Goal: Check status: Check status

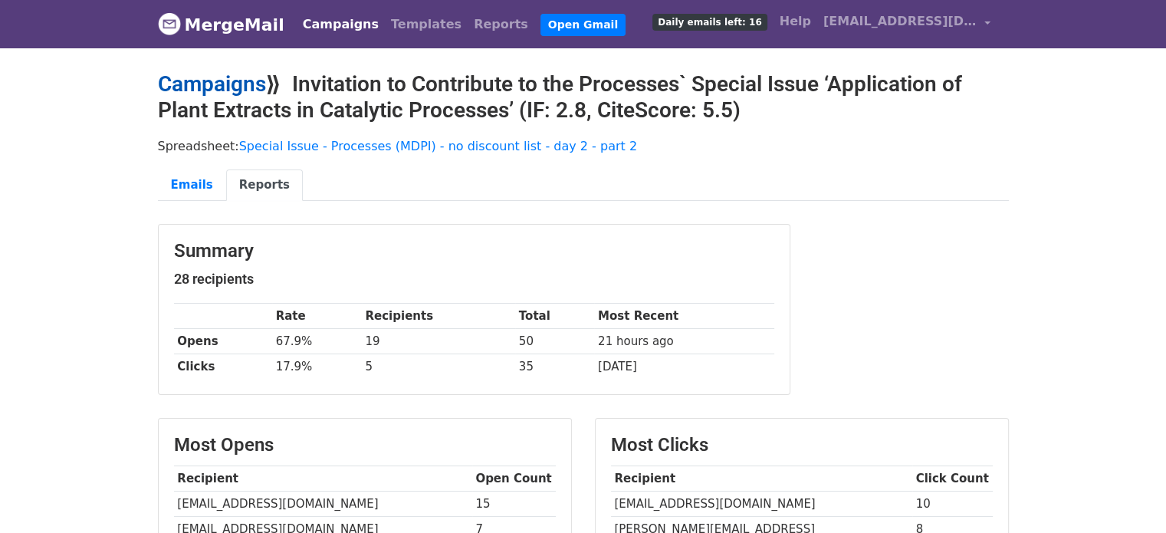
click at [213, 88] on link "Campaigns" at bounding box center [212, 83] width 108 height 25
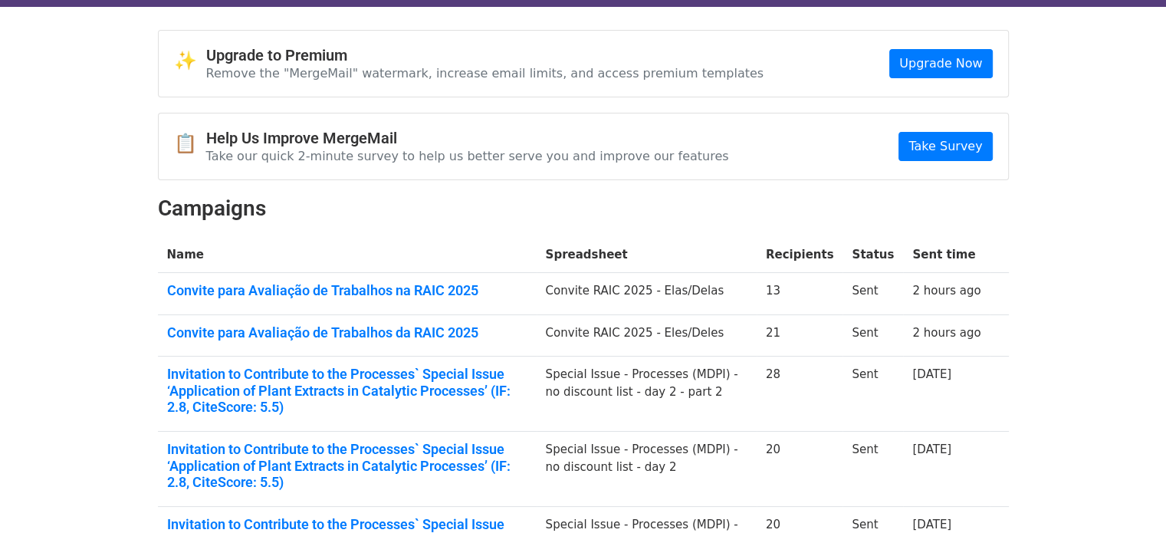
scroll to position [153, 0]
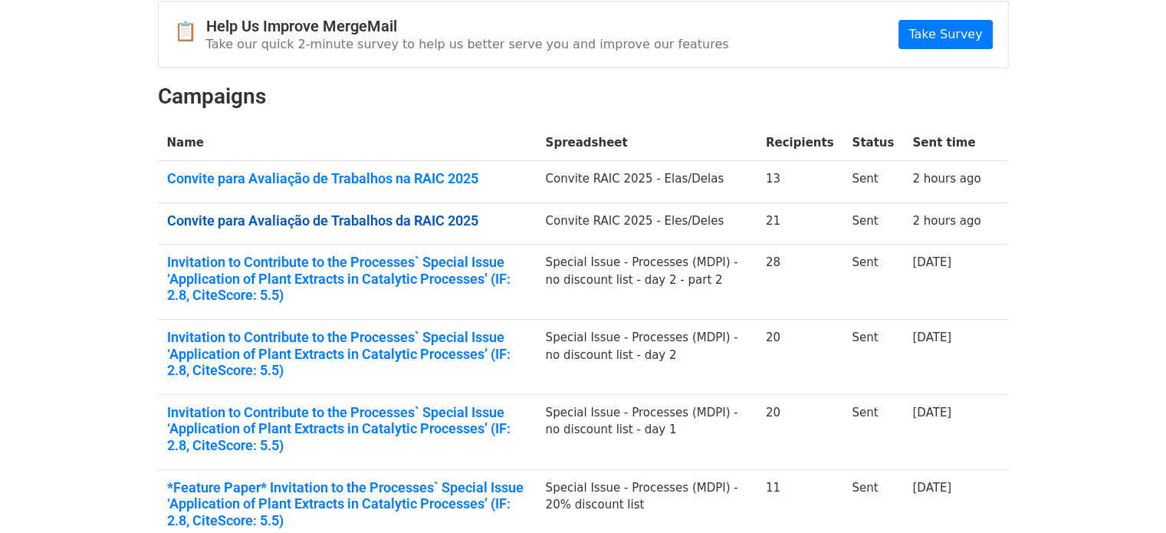
click at [399, 218] on link "Convite para Avaliação de Trabalhos da RAIC 2025" at bounding box center [347, 220] width 360 height 17
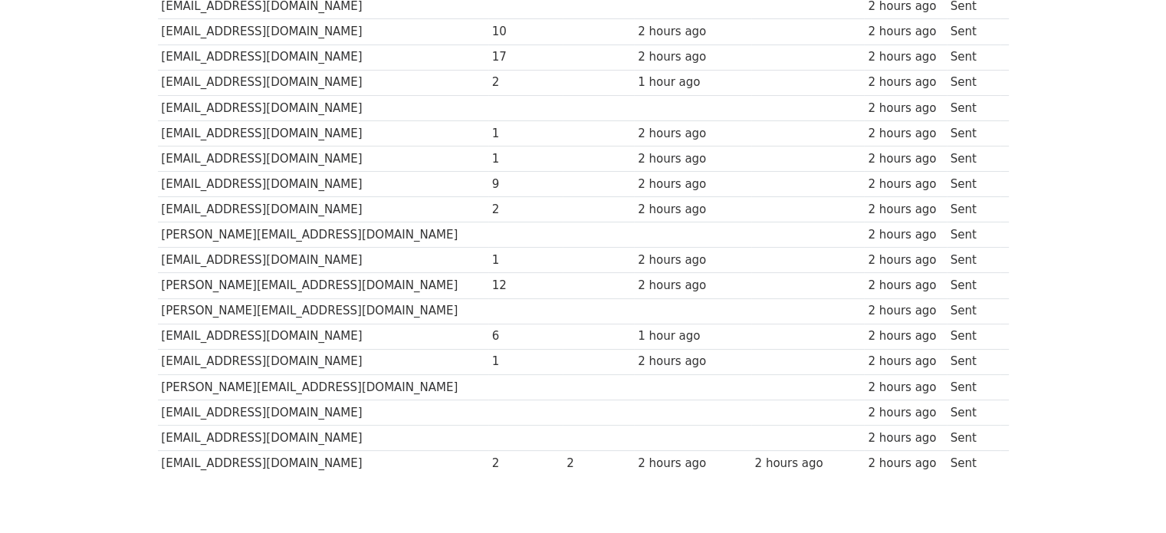
scroll to position [307, 0]
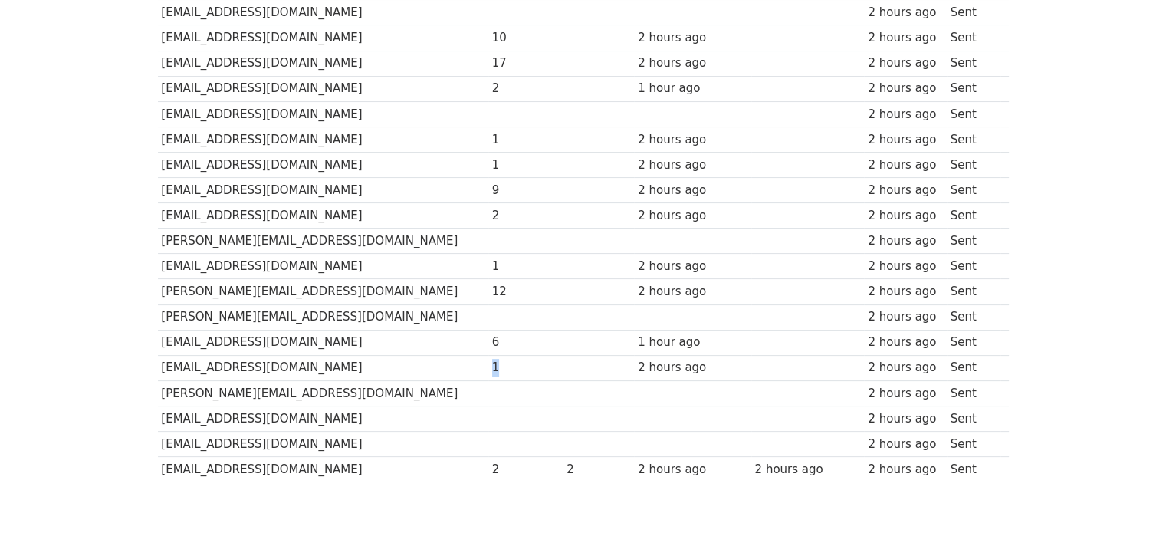
drag, startPoint x: 445, startPoint y: 362, endPoint x: 429, endPoint y: 362, distance: 15.3
click at [488, 362] on td "1" at bounding box center [525, 367] width 74 height 25
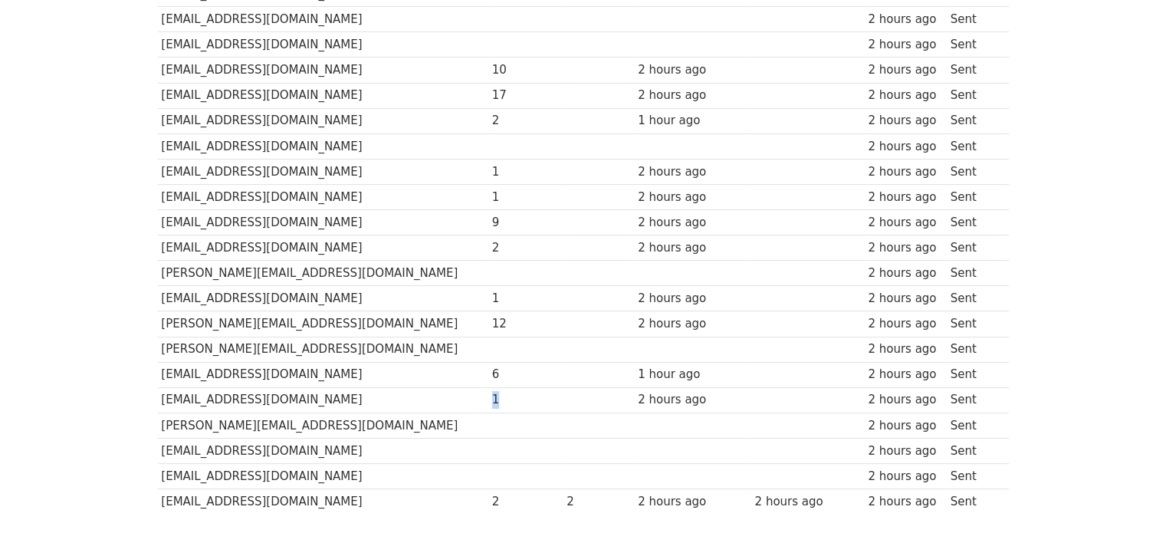
scroll to position [273, 0]
drag, startPoint x: 446, startPoint y: 364, endPoint x: 428, endPoint y: 364, distance: 18.4
click at [428, 364] on tr "gusbezerra@ufrrj.br 6 1 hour ago 2 hours ago Sent" at bounding box center [583, 375] width 851 height 25
drag, startPoint x: 456, startPoint y: 319, endPoint x: 435, endPoint y: 318, distance: 21.5
click at [492, 318] on div "12" at bounding box center [525, 326] width 67 height 18
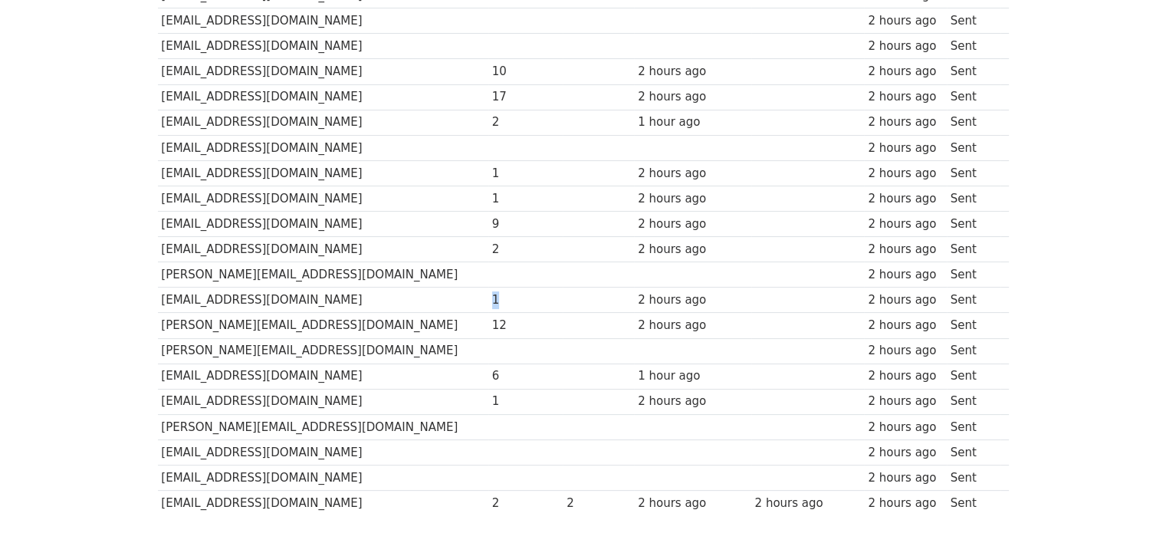
drag, startPoint x: 448, startPoint y: 293, endPoint x: 431, endPoint y: 293, distance: 17.6
click at [488, 293] on td "1" at bounding box center [525, 299] width 74 height 25
click at [492, 248] on div "2" at bounding box center [525, 250] width 67 height 18
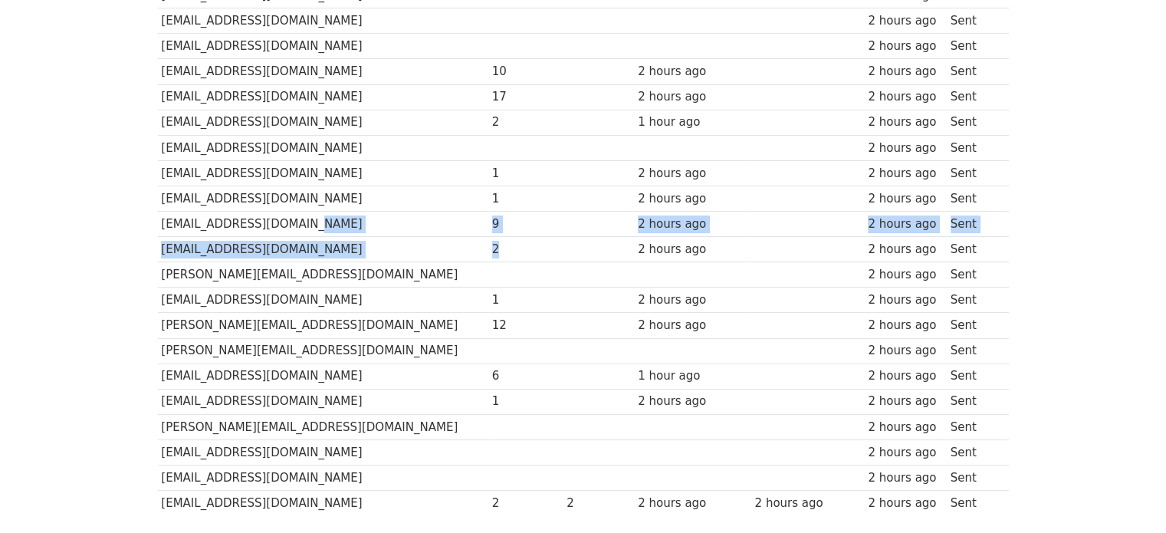
drag, startPoint x: 432, startPoint y: 241, endPoint x: 426, endPoint y: 221, distance: 21.6
click at [426, 221] on tbody "Recipient ↑ ↓ Opens ↑ ↓ Clicks ↑ ↓ Last opened ↑ ↓ Last clicked ↑ ↓ Sent ↑ ↓ St…" at bounding box center [583, 237] width 851 height 558
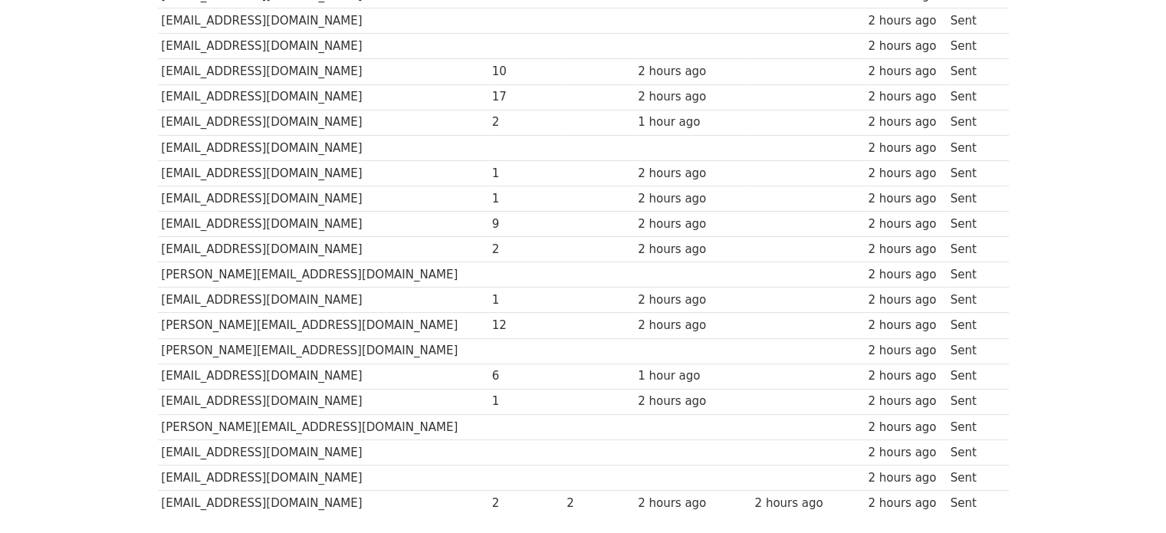
click at [421, 195] on td "idiofilho@ufrrj.br" at bounding box center [323, 197] width 330 height 25
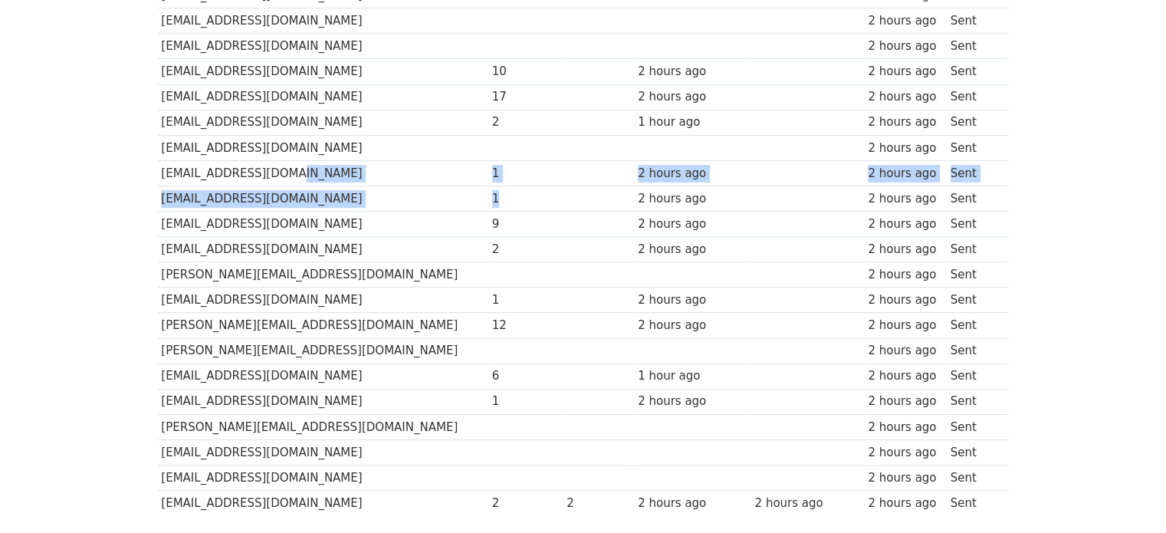
drag, startPoint x: 444, startPoint y: 198, endPoint x: 429, endPoint y: 174, distance: 27.9
click at [429, 174] on tbody "Recipient ↑ ↓ Opens ↑ ↓ Clicks ↑ ↓ Last opened ↑ ↓ Last clicked ↑ ↓ Sent ↑ ↓ St…" at bounding box center [583, 237] width 851 height 558
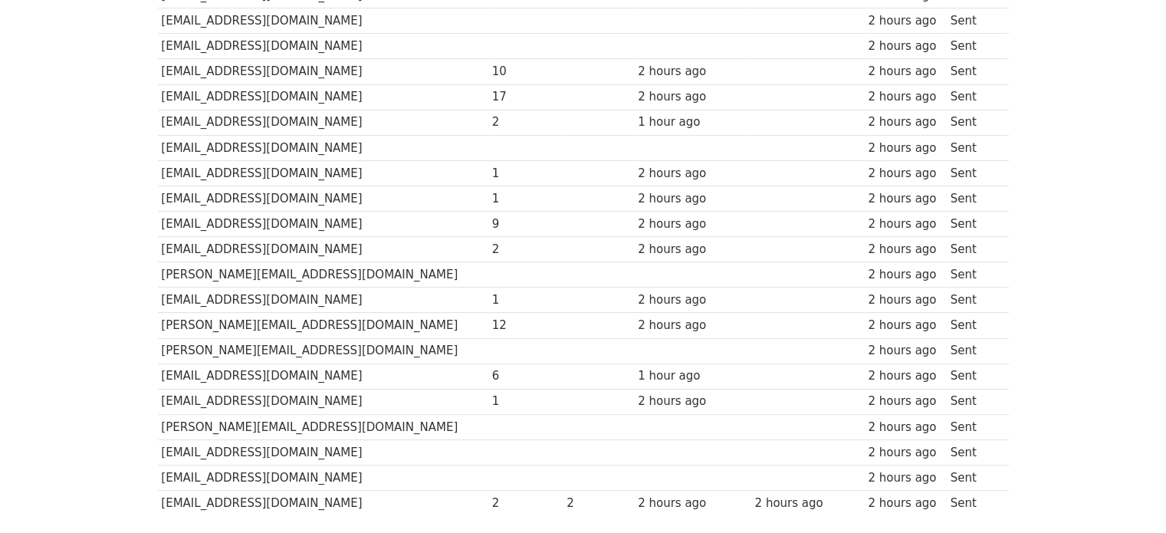
click at [415, 135] on td "eveltonc@yahoo.com.br" at bounding box center [323, 147] width 330 height 25
drag, startPoint x: 438, startPoint y: 119, endPoint x: 429, endPoint y: 116, distance: 9.7
click at [429, 116] on tr "mariogdecarvalho@gmail.com 2 1 hour ago 2 hours ago Sent" at bounding box center [583, 122] width 851 height 25
click at [395, 120] on td "mariogdecarvalho@gmail.com" at bounding box center [323, 122] width 330 height 25
drag, startPoint x: 451, startPoint y: 94, endPoint x: 426, endPoint y: 94, distance: 24.5
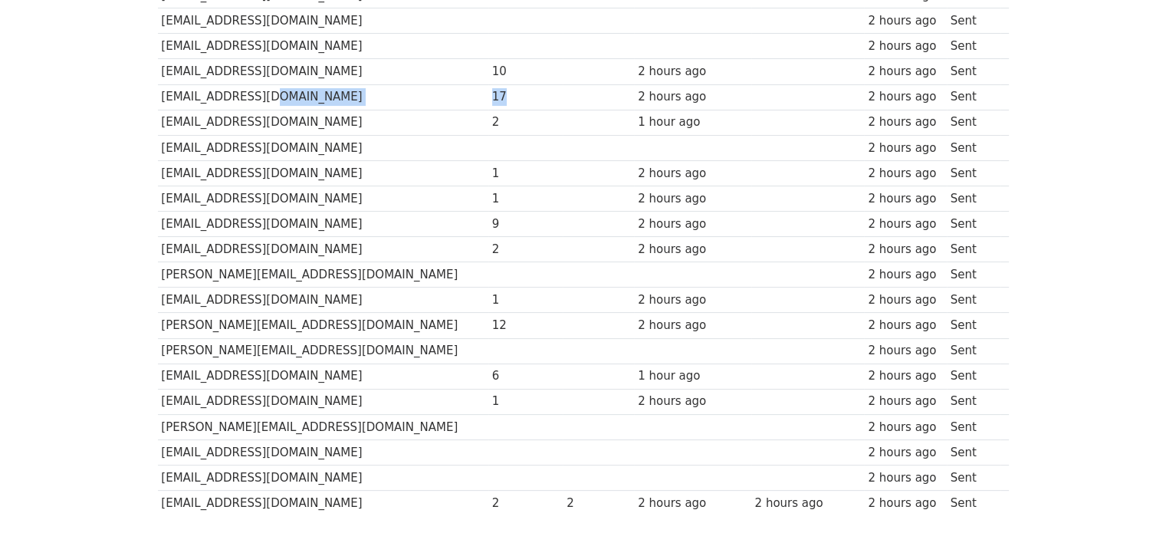
click at [426, 94] on tr "twolff@ufrrj.br 17 2 hours ago 2 hours ago Sent" at bounding box center [583, 96] width 851 height 25
click at [403, 75] on td "marcoedilson@gmail.com" at bounding box center [323, 71] width 330 height 25
drag, startPoint x: 461, startPoint y: 71, endPoint x: 422, endPoint y: 86, distance: 41.0
click at [426, 82] on tbody "Recipient ↑ ↓ Opens ↑ ↓ Clicks ↑ ↓ Last opened ↑ ↓ Last clicked ↑ ↓ Sent ↑ ↓ St…" at bounding box center [583, 237] width 851 height 558
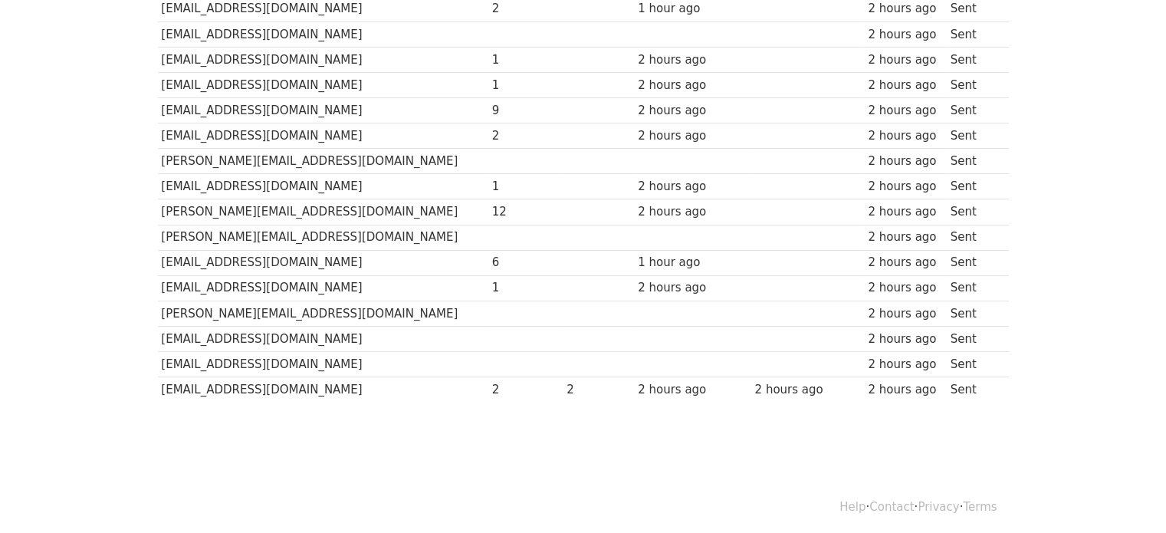
click at [386, 149] on td "santanna@ufrrj.br" at bounding box center [323, 161] width 330 height 25
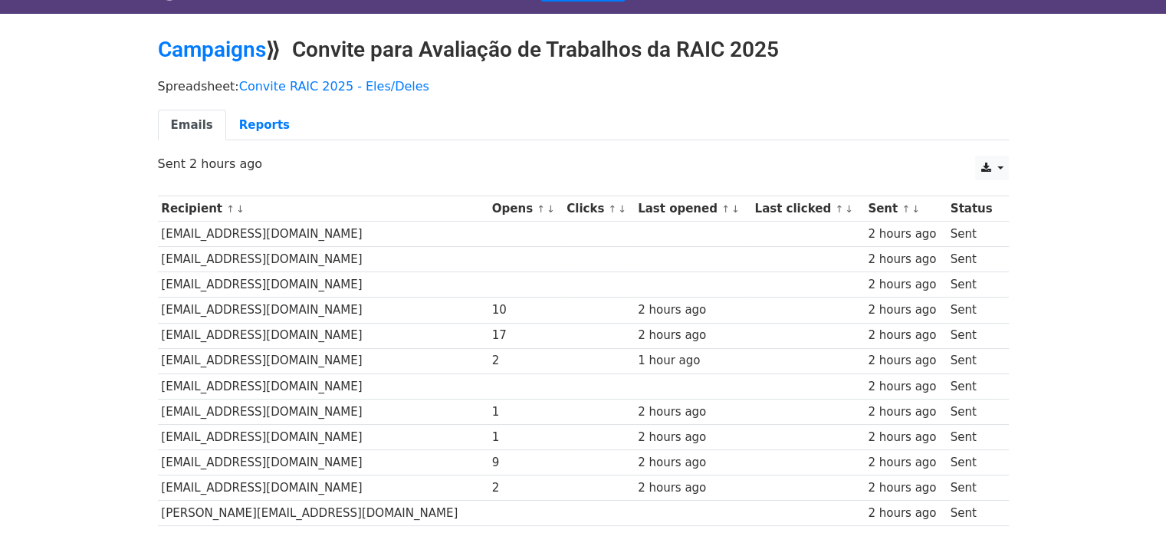
scroll to position [3, 0]
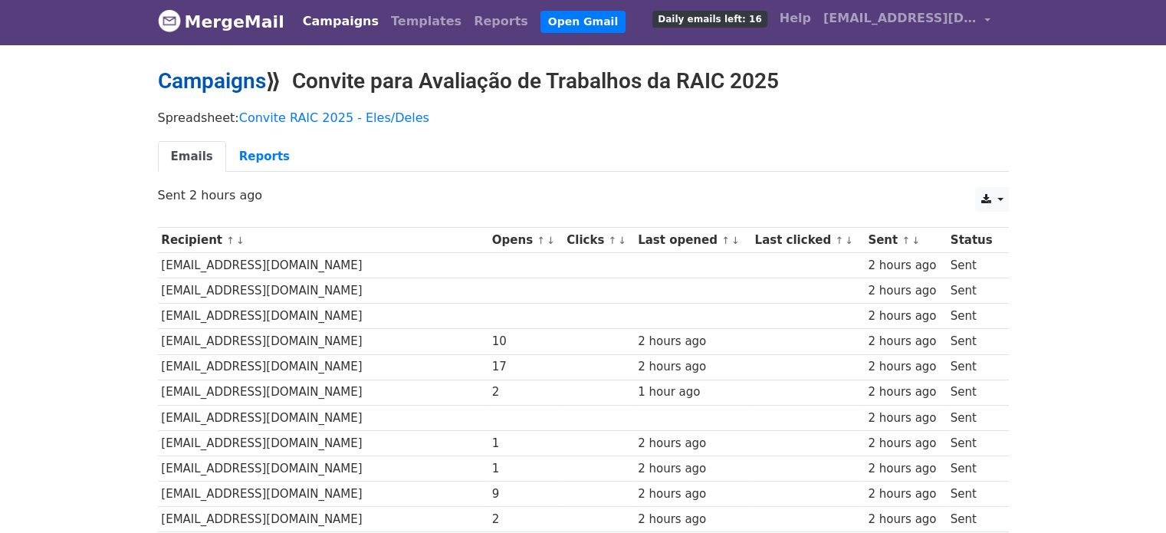
click at [250, 84] on link "Campaigns" at bounding box center [212, 80] width 108 height 25
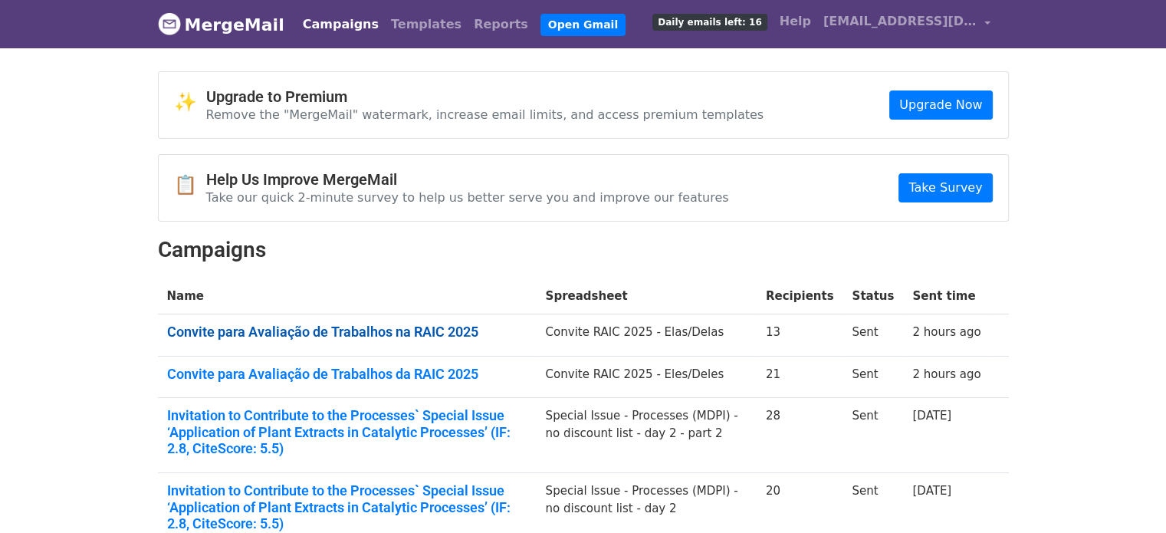
click at [300, 330] on link "Convite para Avaliação de Trabalhos na RAIC 2025" at bounding box center [347, 331] width 360 height 17
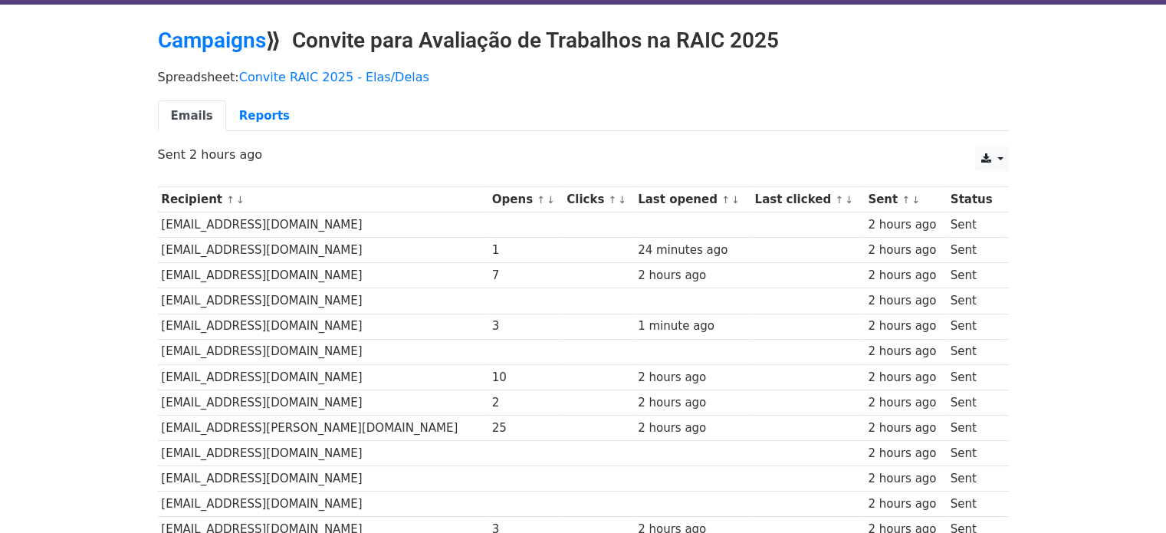
scroll to position [153, 0]
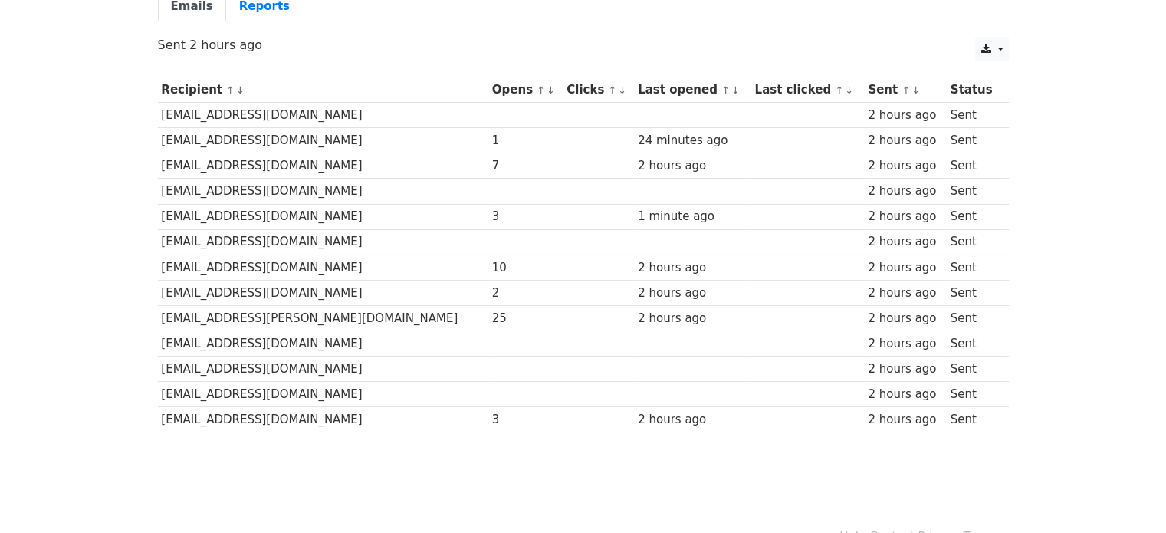
click at [492, 317] on div "25" at bounding box center [525, 319] width 67 height 18
click at [492, 291] on div "2" at bounding box center [525, 293] width 67 height 18
click at [492, 211] on div "3" at bounding box center [525, 217] width 67 height 18
drag, startPoint x: 416, startPoint y: 159, endPoint x: 389, endPoint y: 166, distance: 27.7
click at [389, 166] on tr "[EMAIL_ADDRESS][DOMAIN_NAME] 7 2 hours ago 2 hours ago Sent" at bounding box center [583, 165] width 851 height 25
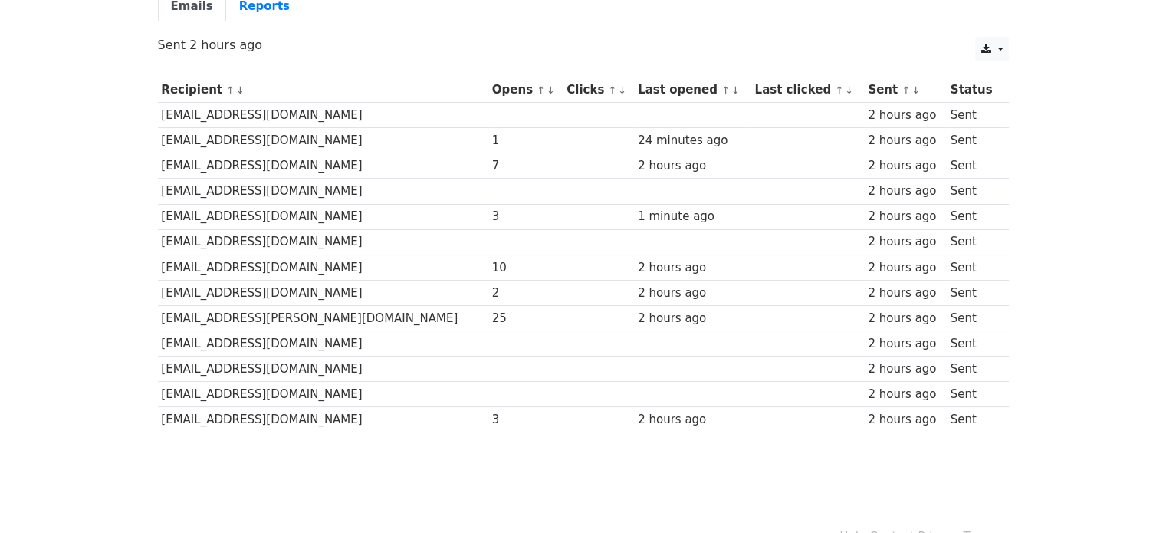
click at [488, 148] on td "1" at bounding box center [525, 140] width 74 height 25
drag, startPoint x: 419, startPoint y: 143, endPoint x: 382, endPoint y: 139, distance: 37.8
click at [382, 139] on tr "[EMAIL_ADDRESS][DOMAIN_NAME] 1 24 minutes ago 2 hours ago Sent" at bounding box center [583, 140] width 851 height 25
click at [488, 183] on td at bounding box center [525, 191] width 74 height 25
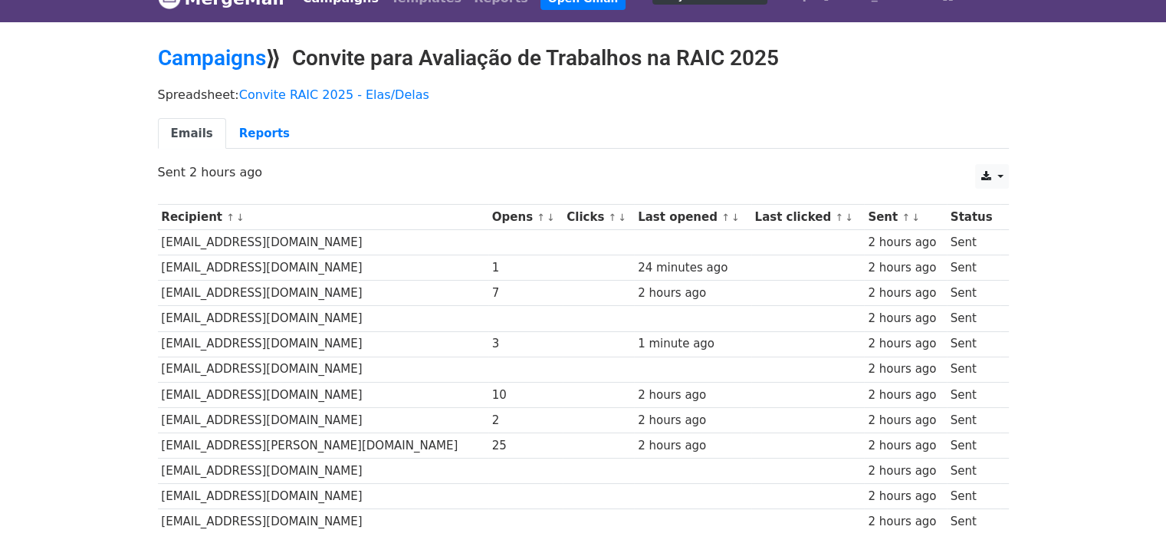
scroll to position [0, 0]
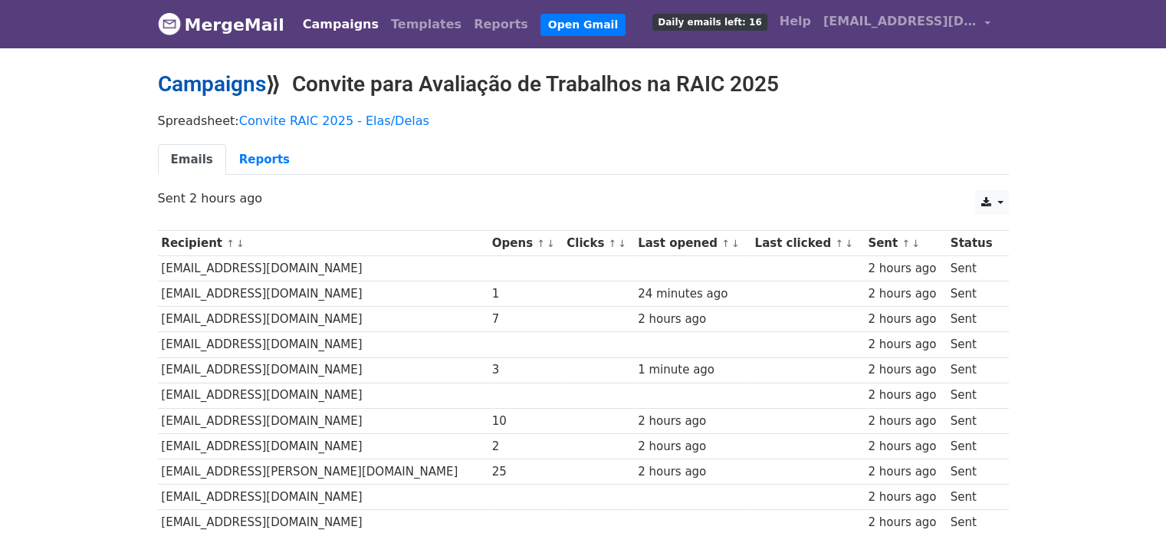
click at [230, 82] on link "Campaigns" at bounding box center [212, 83] width 108 height 25
